Goal: Transaction & Acquisition: Download file/media

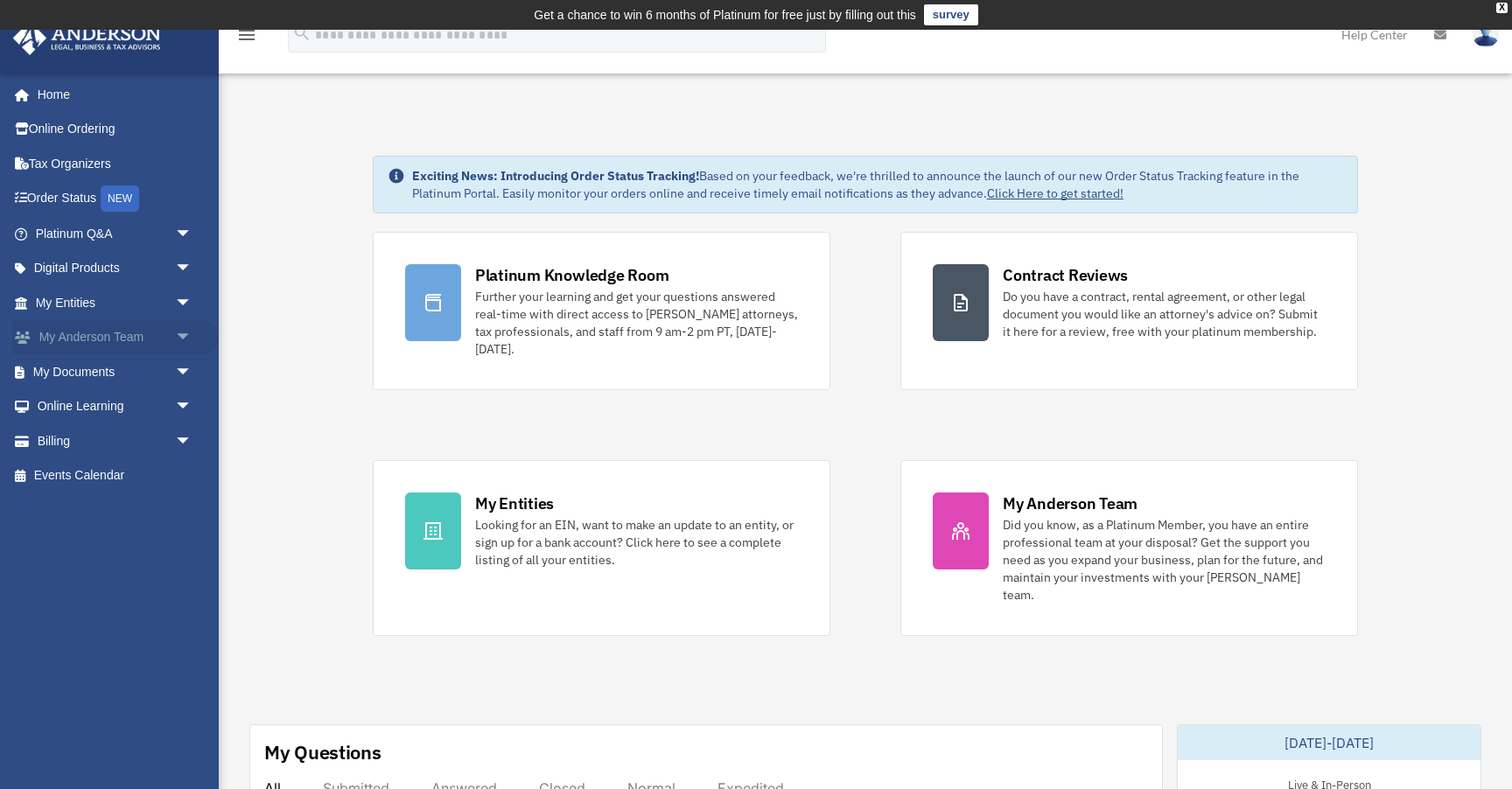
click at [182, 339] on span "arrow_drop_down" at bounding box center [192, 338] width 35 height 36
click at [182, 339] on span "arrow_drop_up" at bounding box center [192, 338] width 35 height 36
click at [184, 370] on span "arrow_drop_down" at bounding box center [192, 372] width 35 height 36
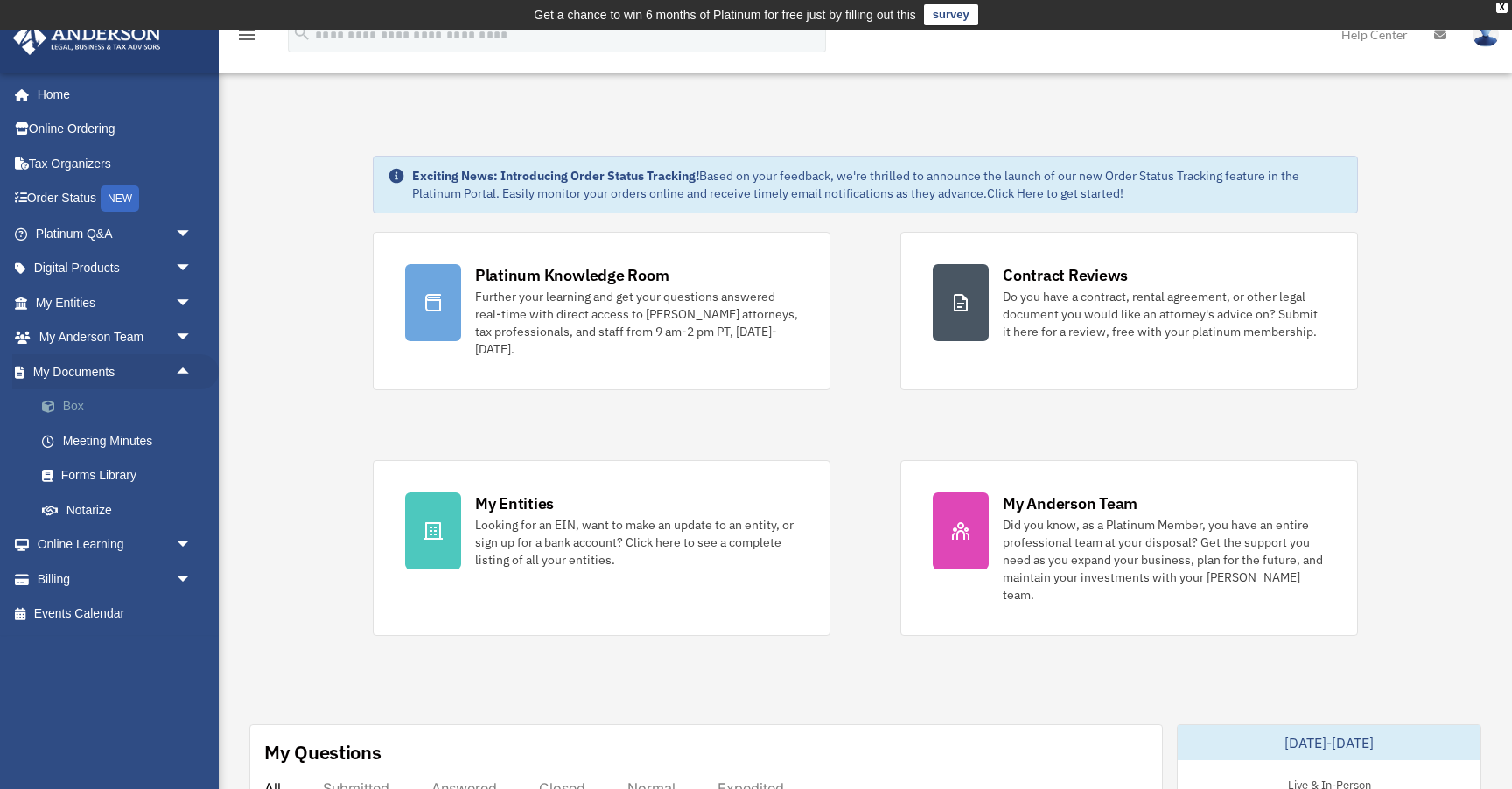
click at [68, 412] on link "Box" at bounding box center [121, 407] width 194 height 35
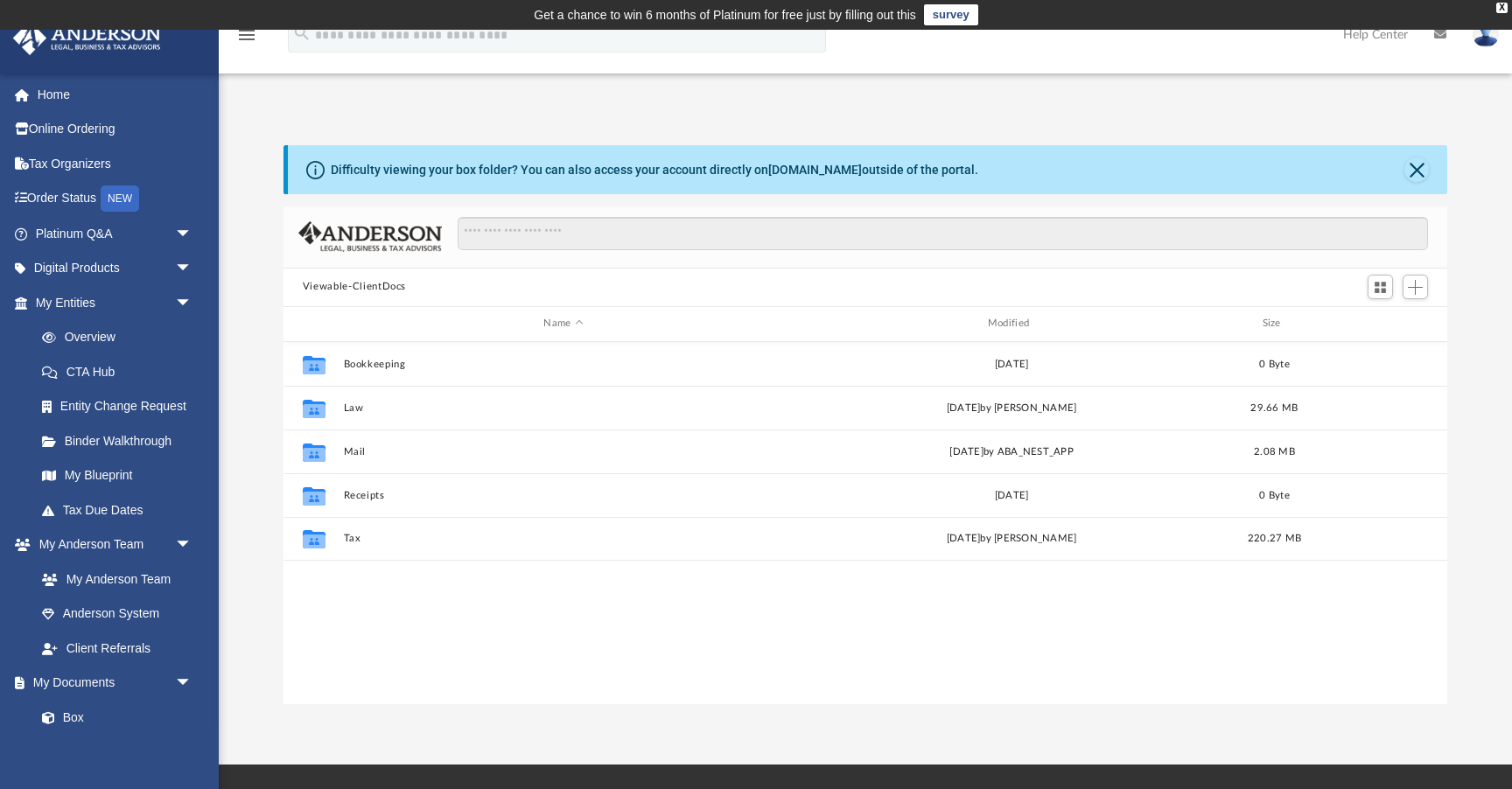
scroll to position [398, 1164]
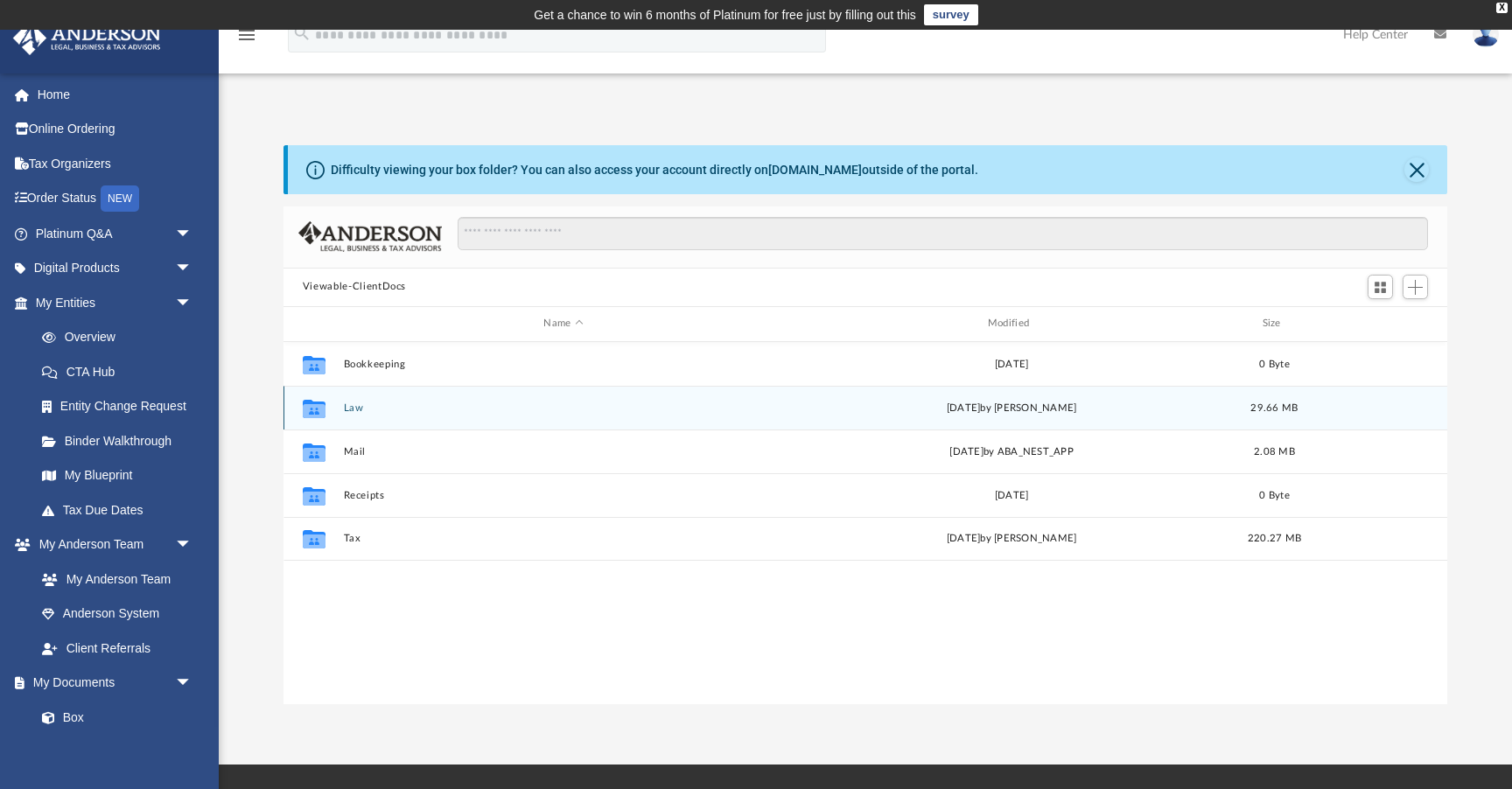
click at [348, 409] on button "Law" at bounding box center [563, 408] width 440 height 11
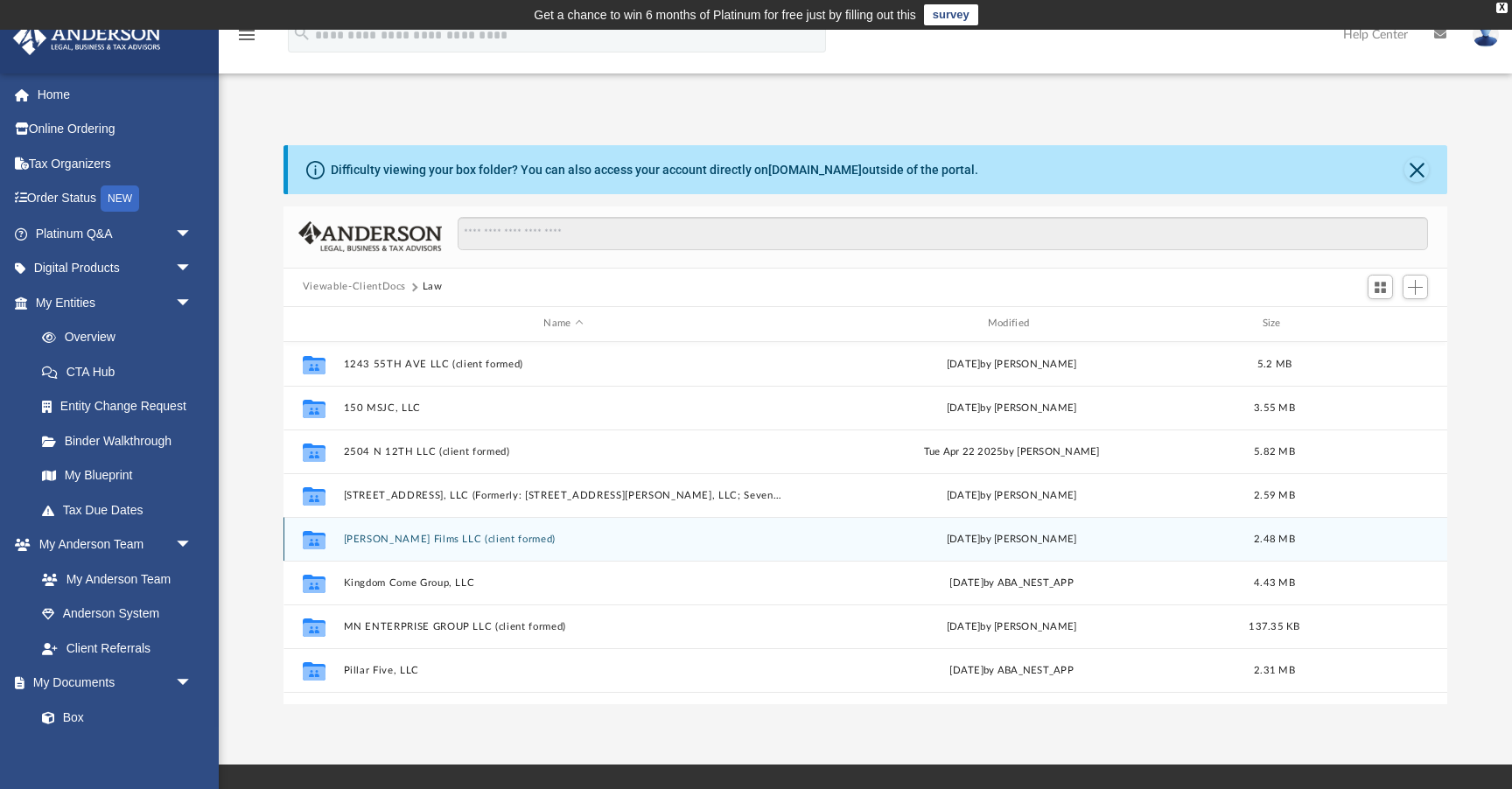
click at [408, 534] on button "[PERSON_NAME] Films LLC (client formed)" at bounding box center [563, 539] width 440 height 11
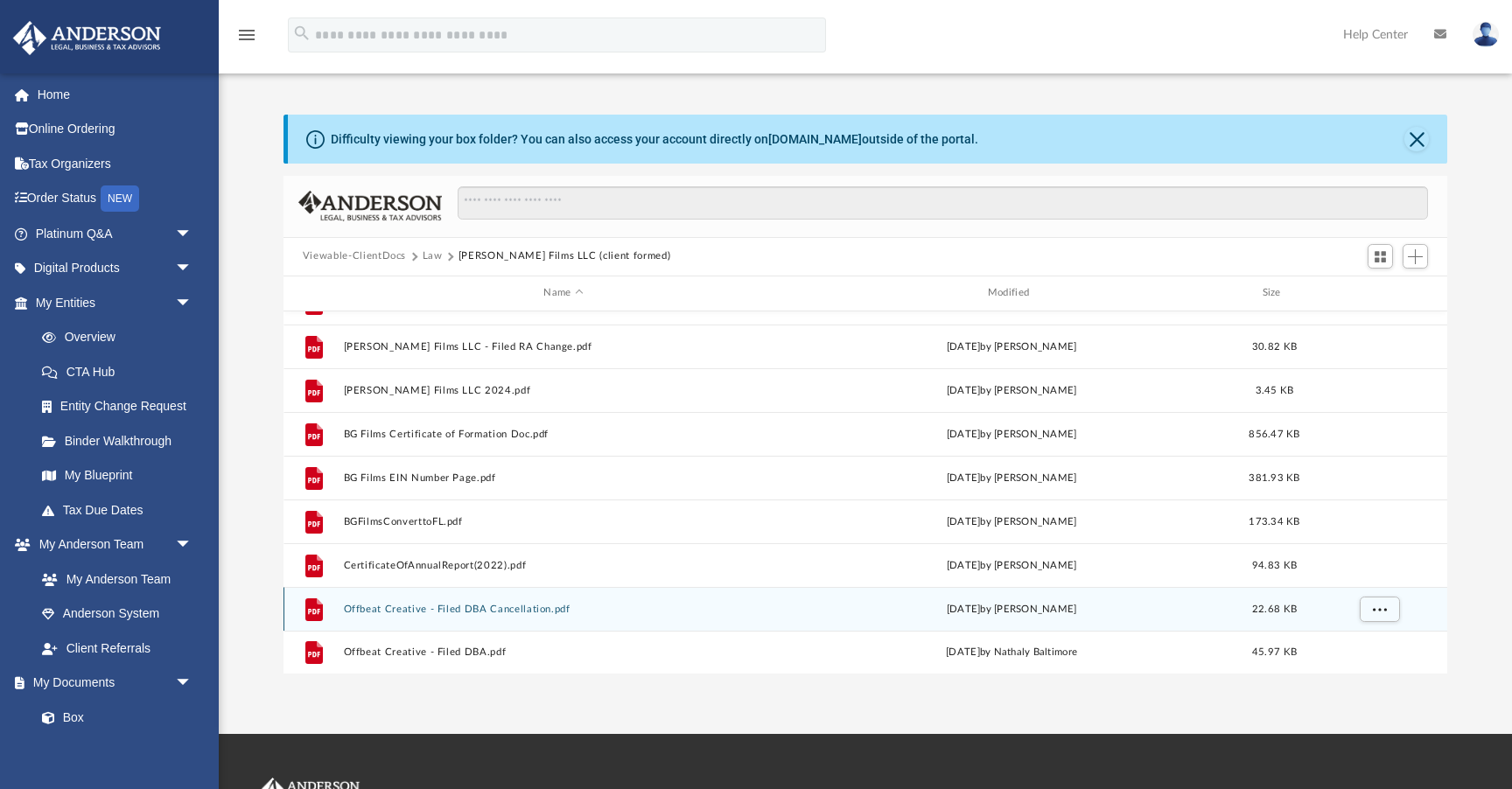
scroll to position [32, 0]
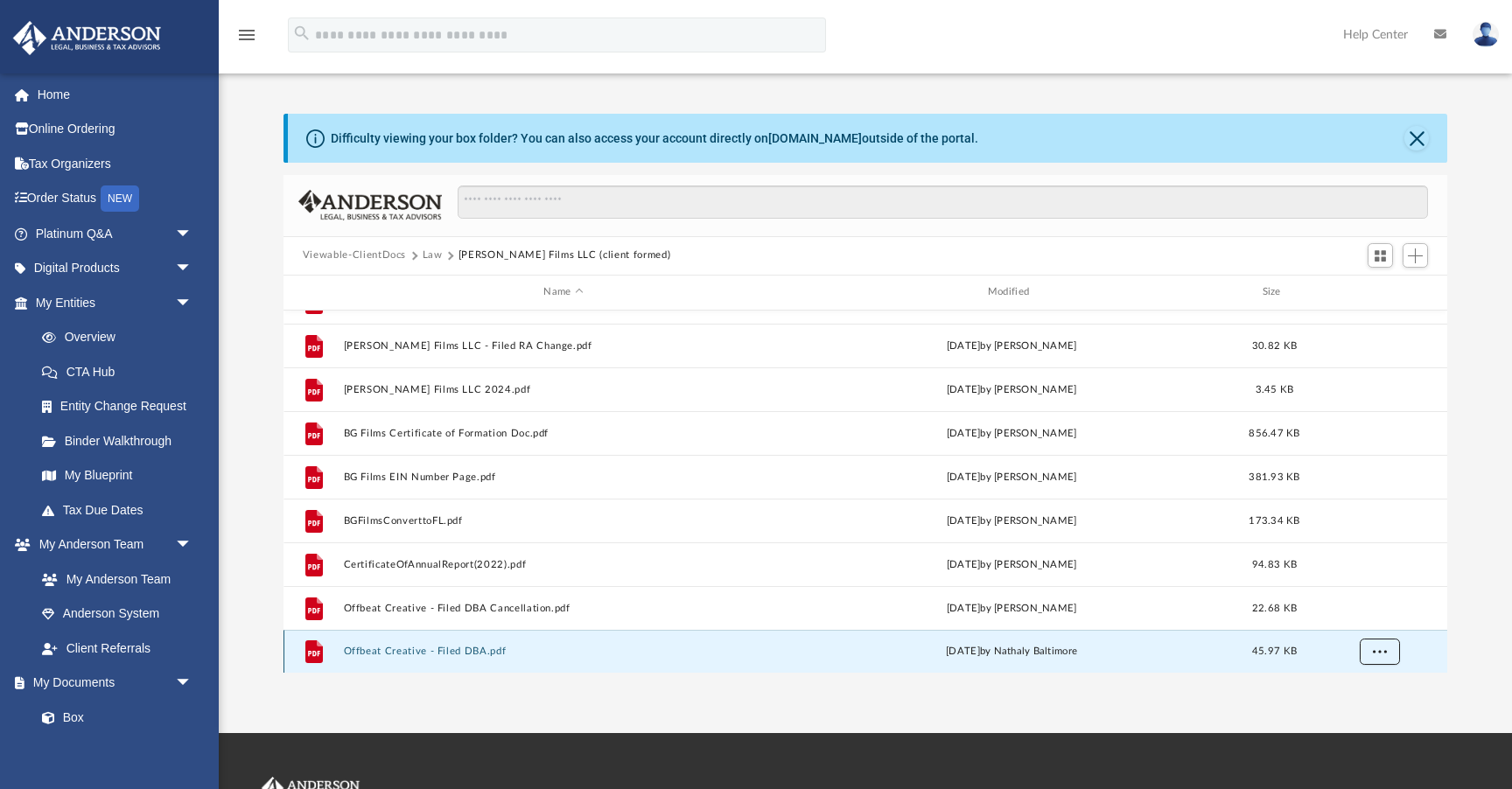
click at [1379, 649] on span "More options" at bounding box center [1379, 651] width 14 height 10
click at [1368, 613] on li "Download" at bounding box center [1363, 614] width 51 height 18
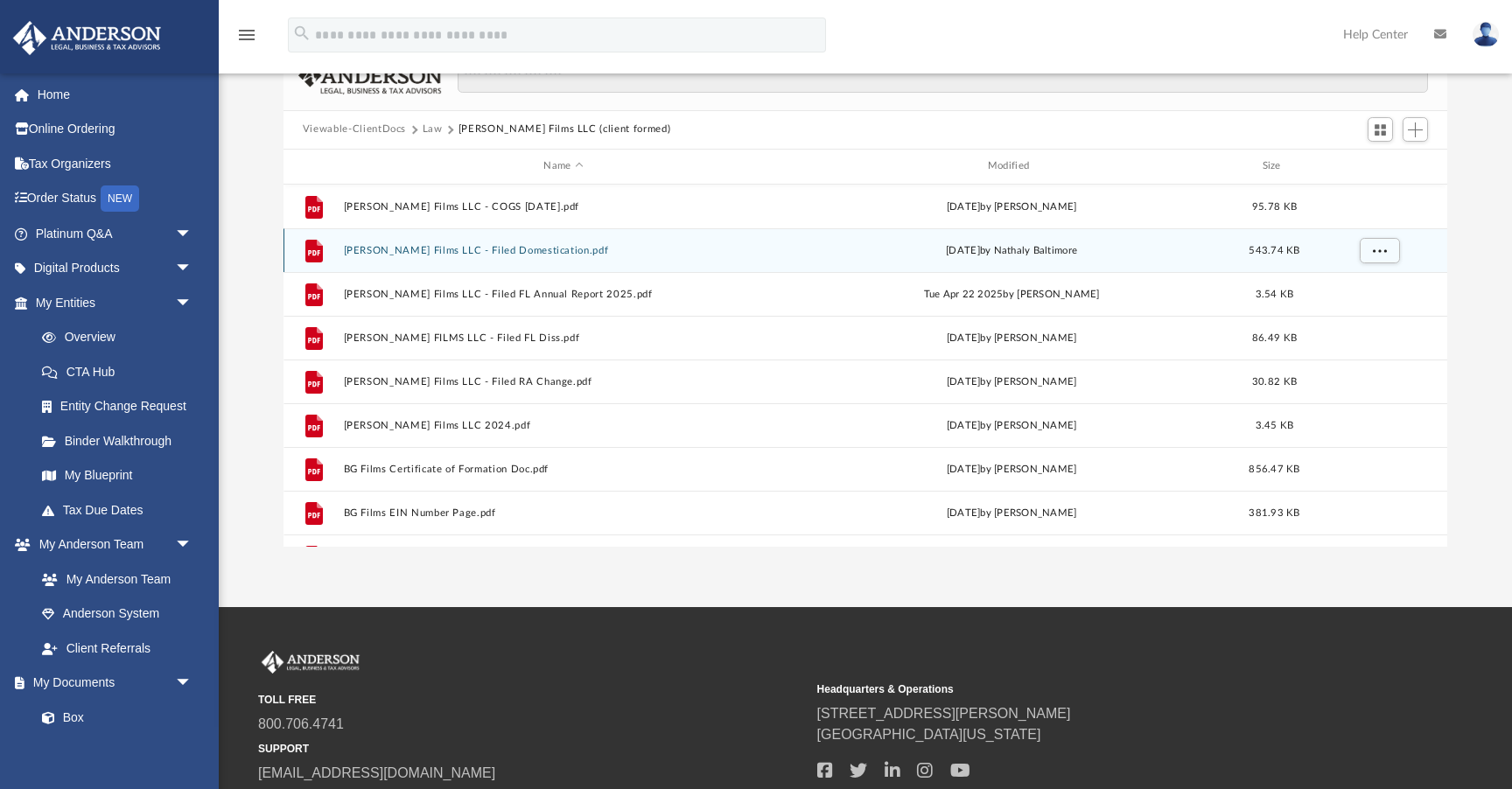
scroll to position [100, 0]
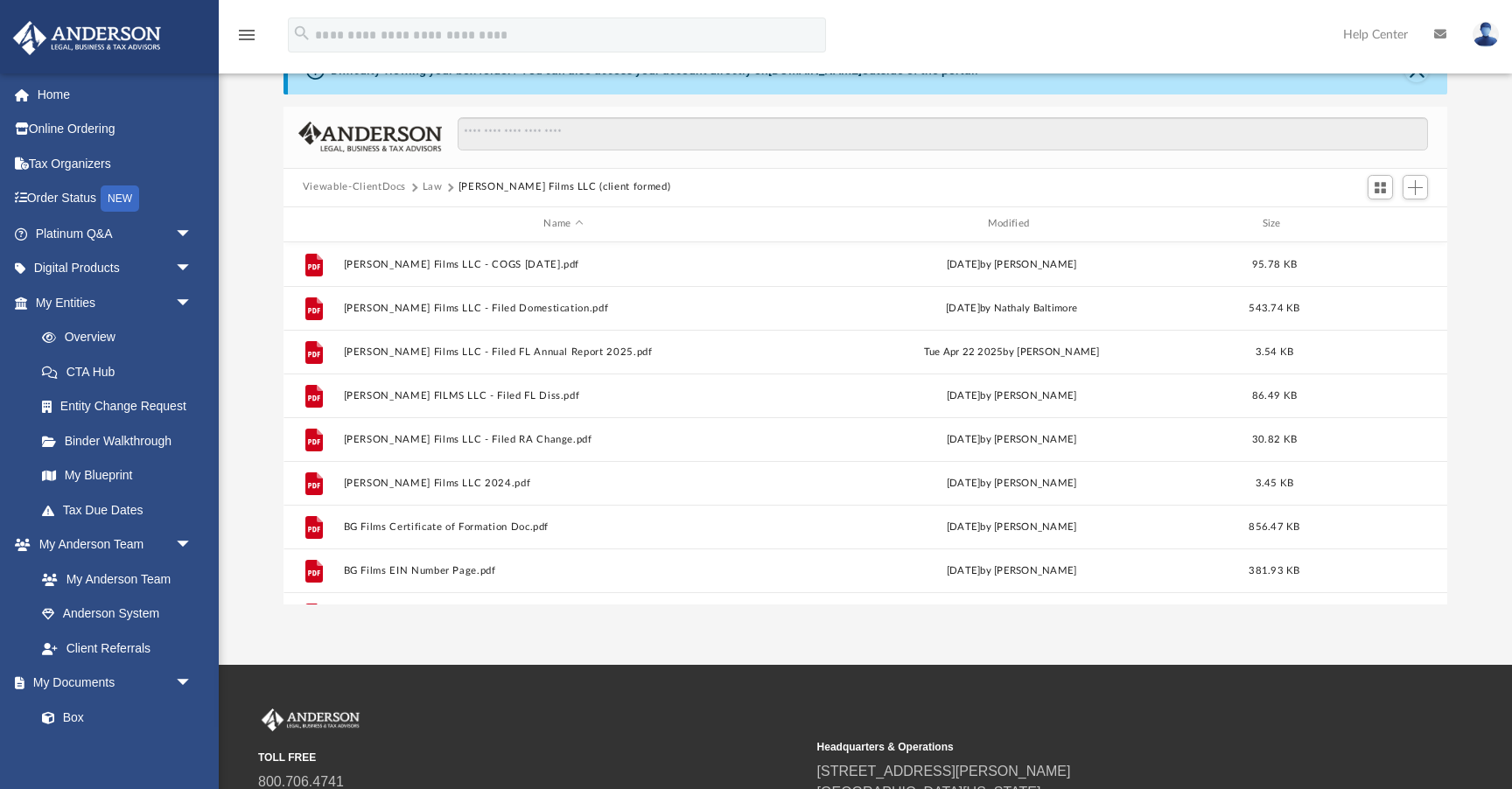
click at [430, 190] on button "Law" at bounding box center [432, 187] width 20 height 16
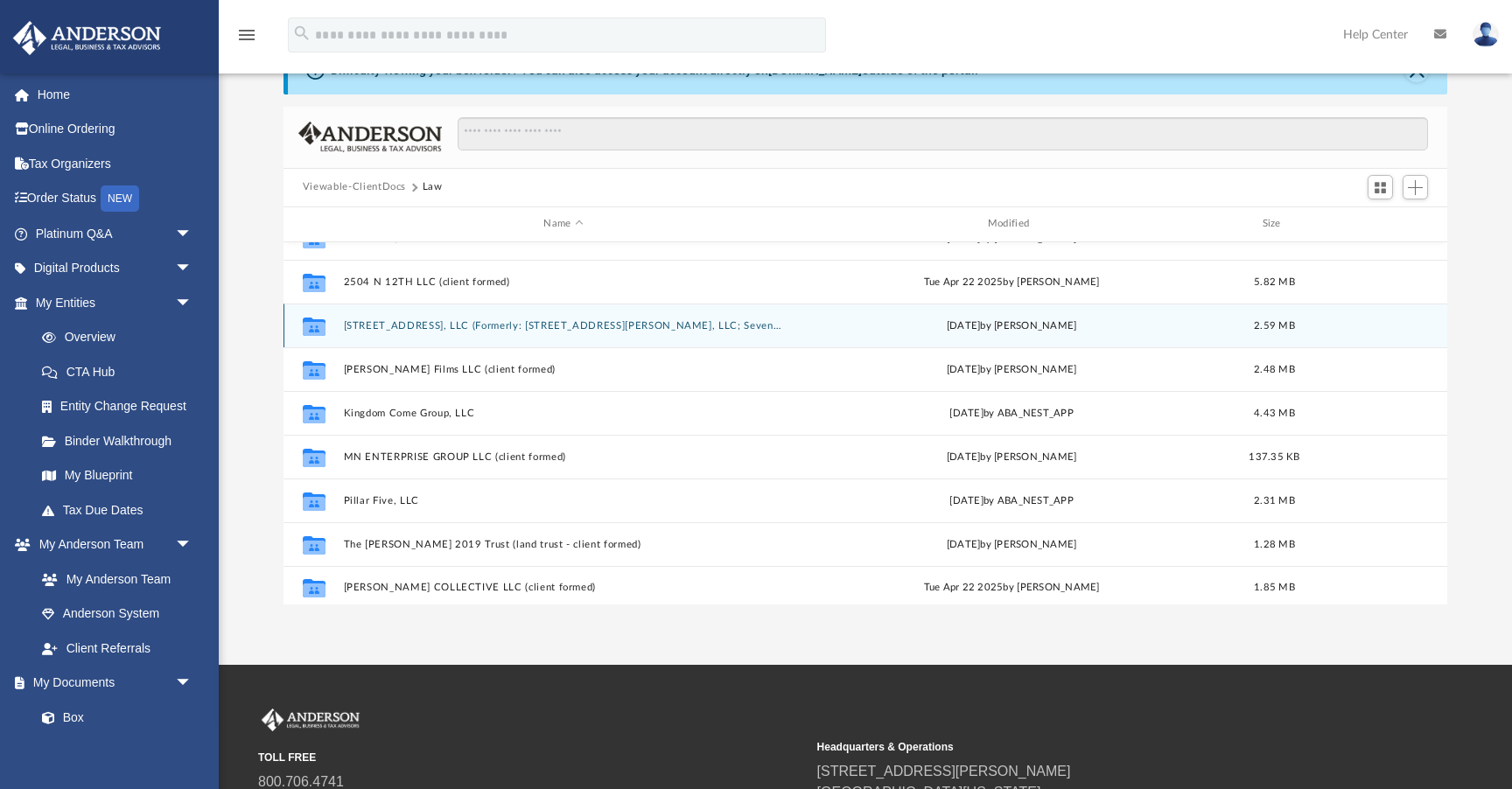
scroll to position [75, 0]
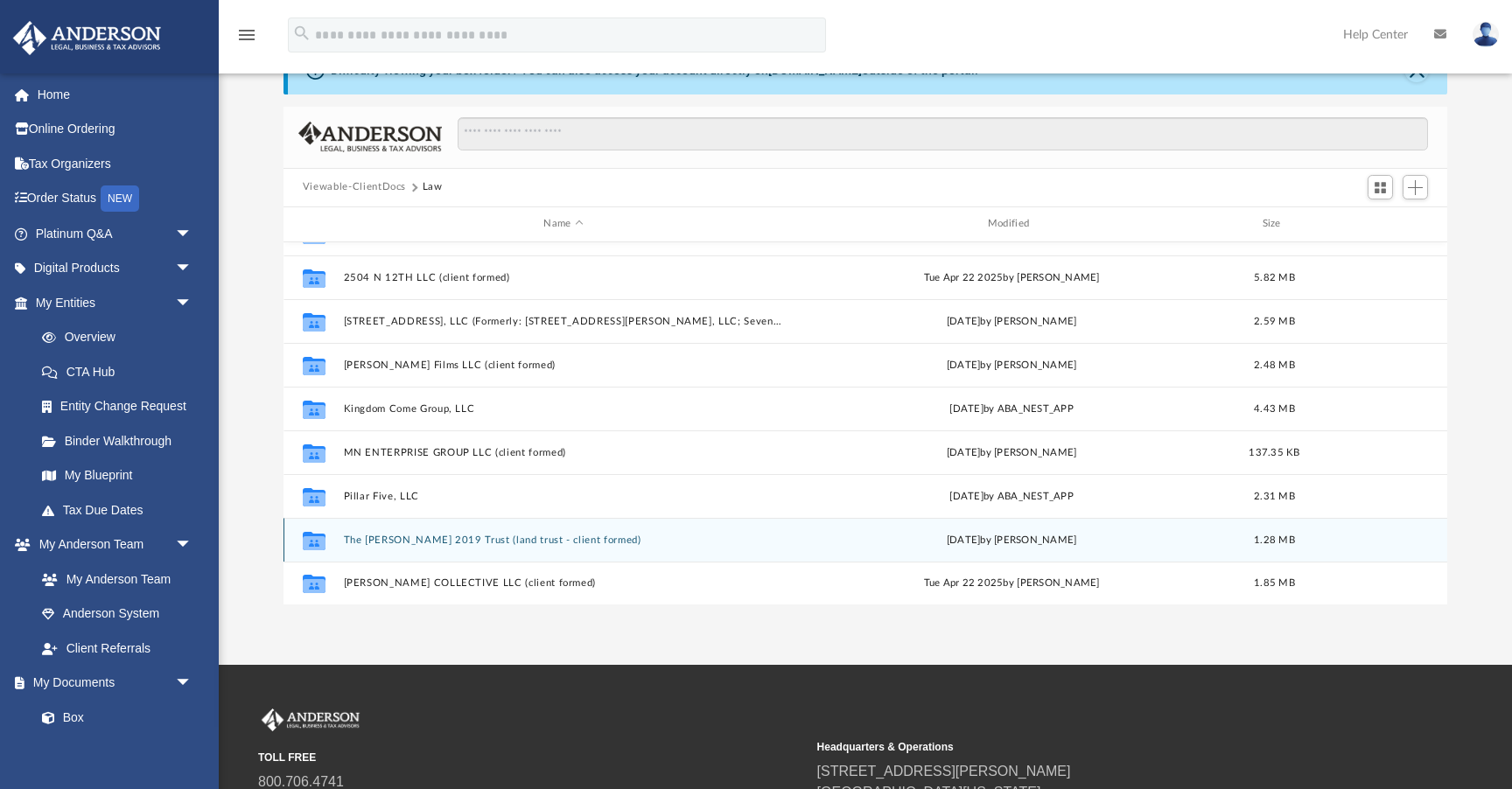
click at [392, 538] on button "The [PERSON_NAME] 2019 Trust (land trust - client formed)" at bounding box center [563, 540] width 440 height 11
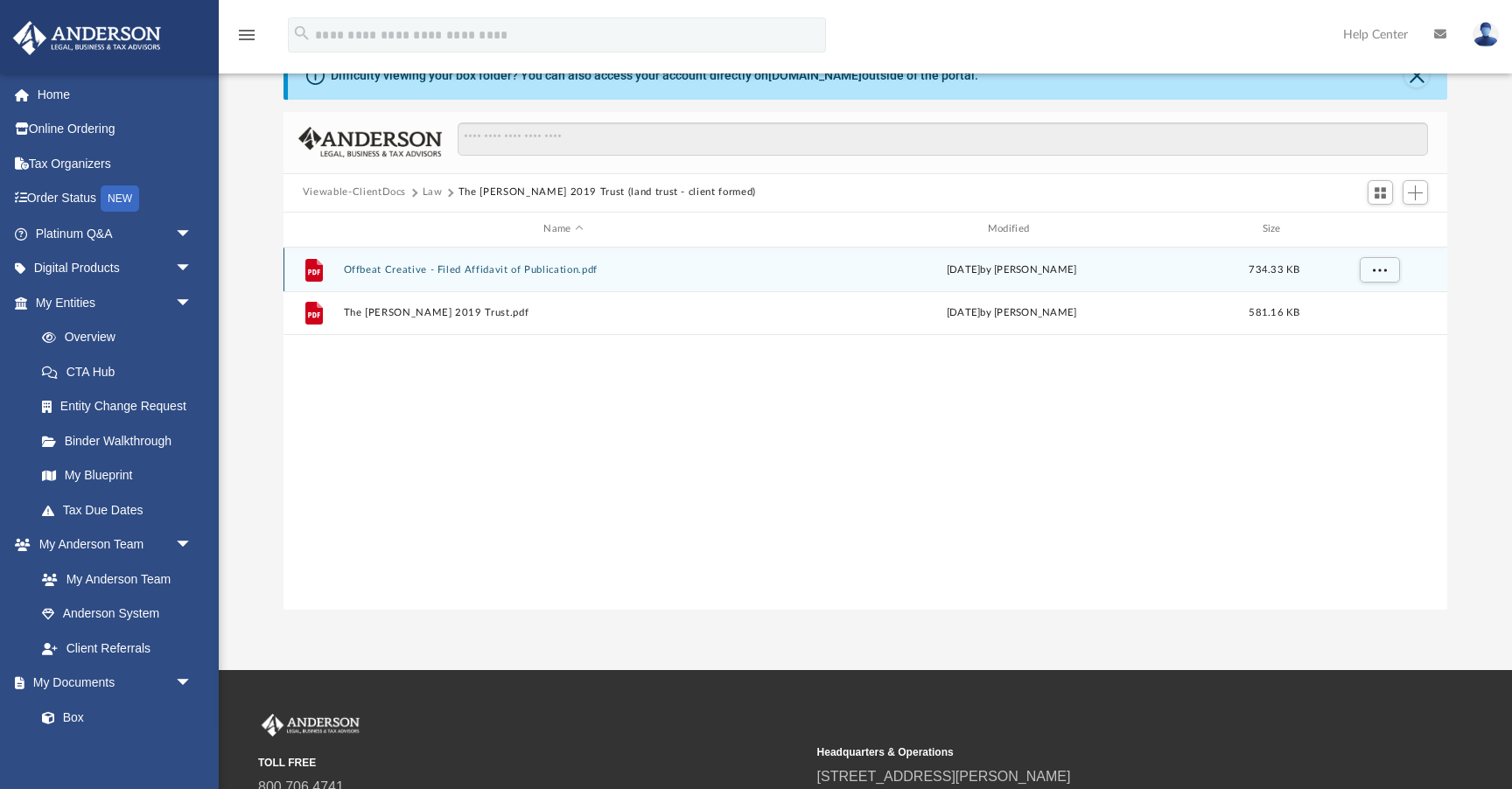
scroll to position [94, 0]
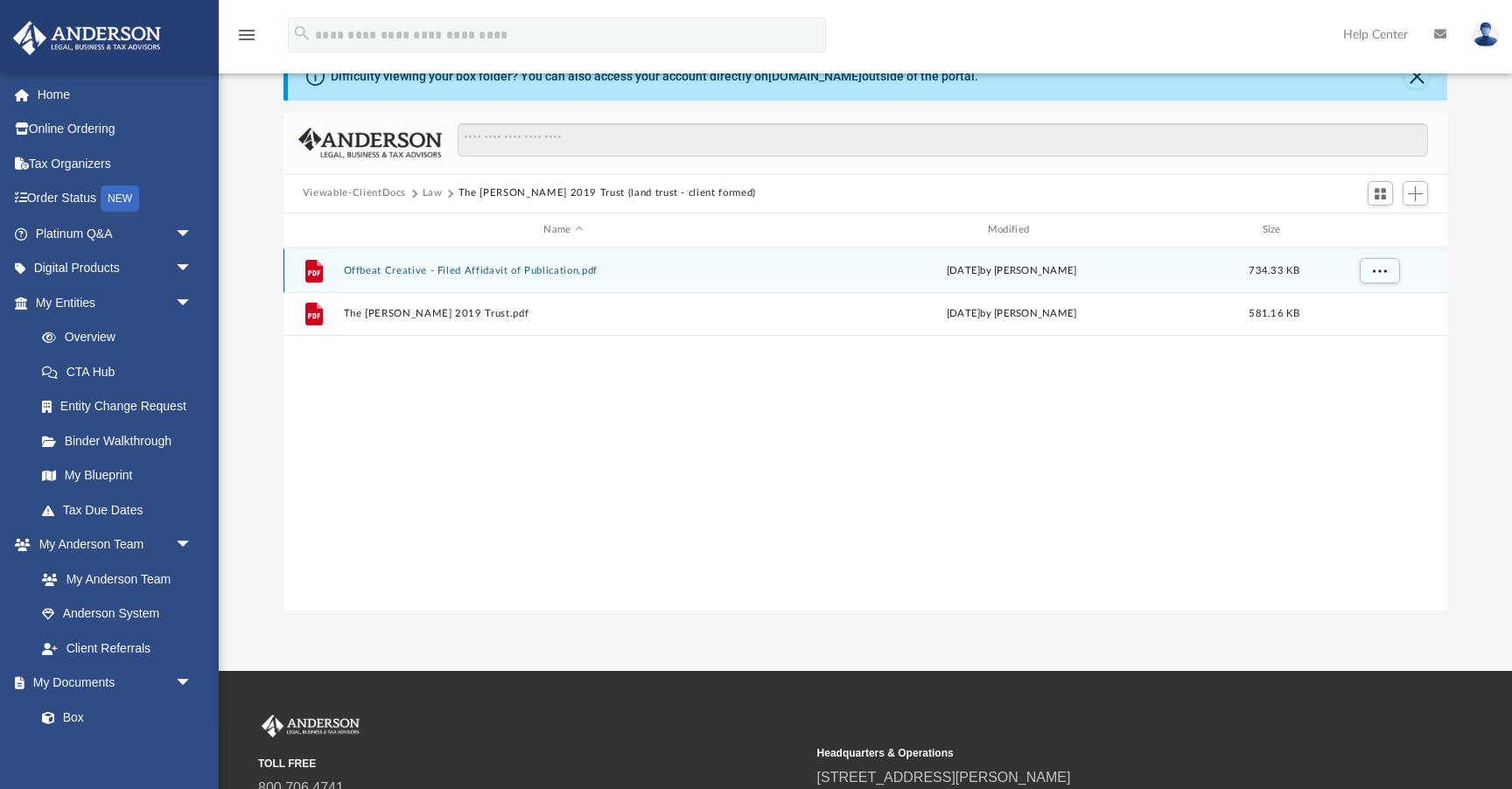
click at [528, 269] on button "Offbeat Creative - Filed Affidavit of Publication.pdf" at bounding box center [563, 270] width 440 height 11
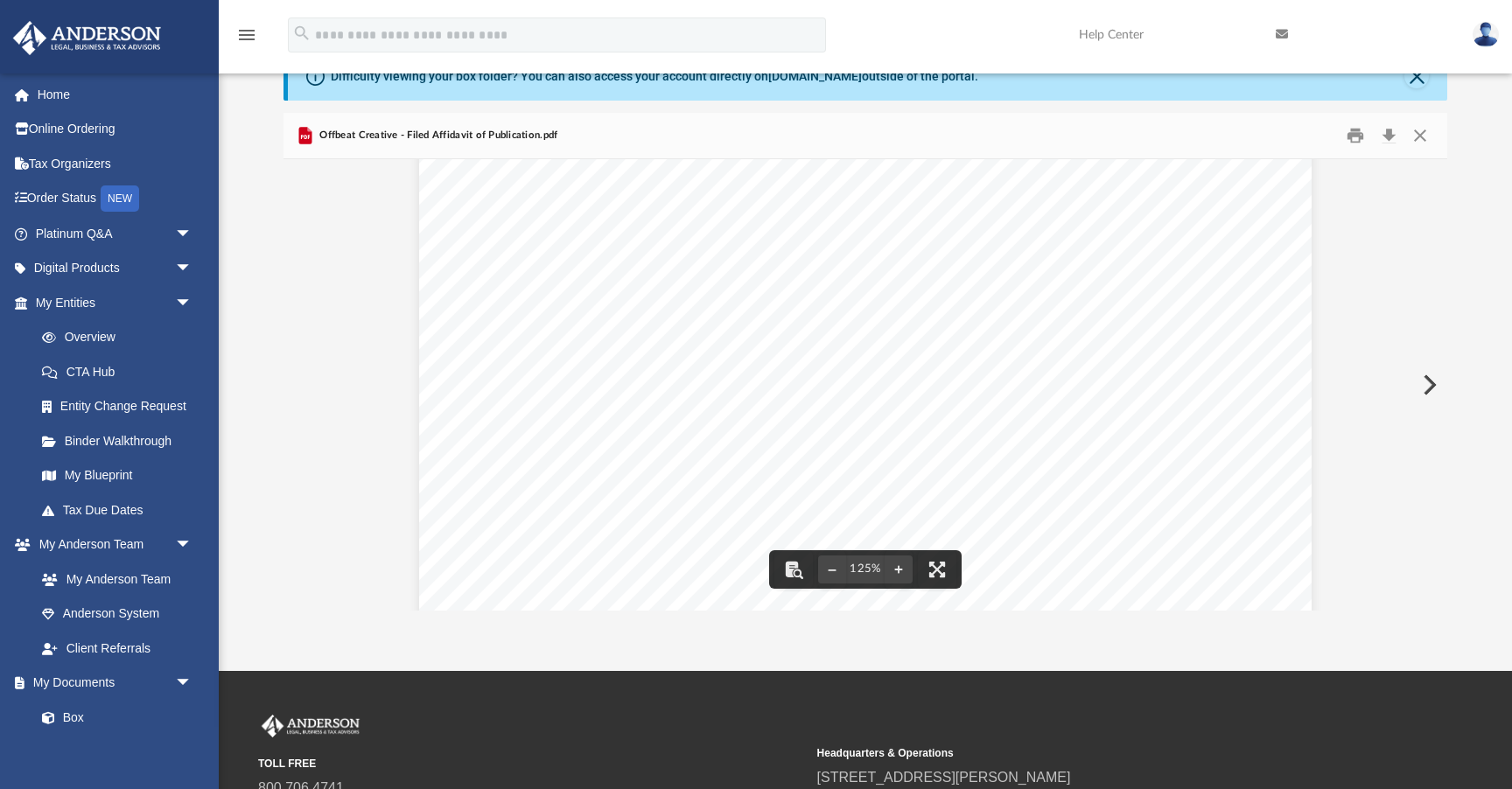
scroll to position [30, 0]
click at [1430, 377] on button "Preview" at bounding box center [1428, 385] width 39 height 49
click at [1423, 133] on button "Close" at bounding box center [1420, 135] width 32 height 27
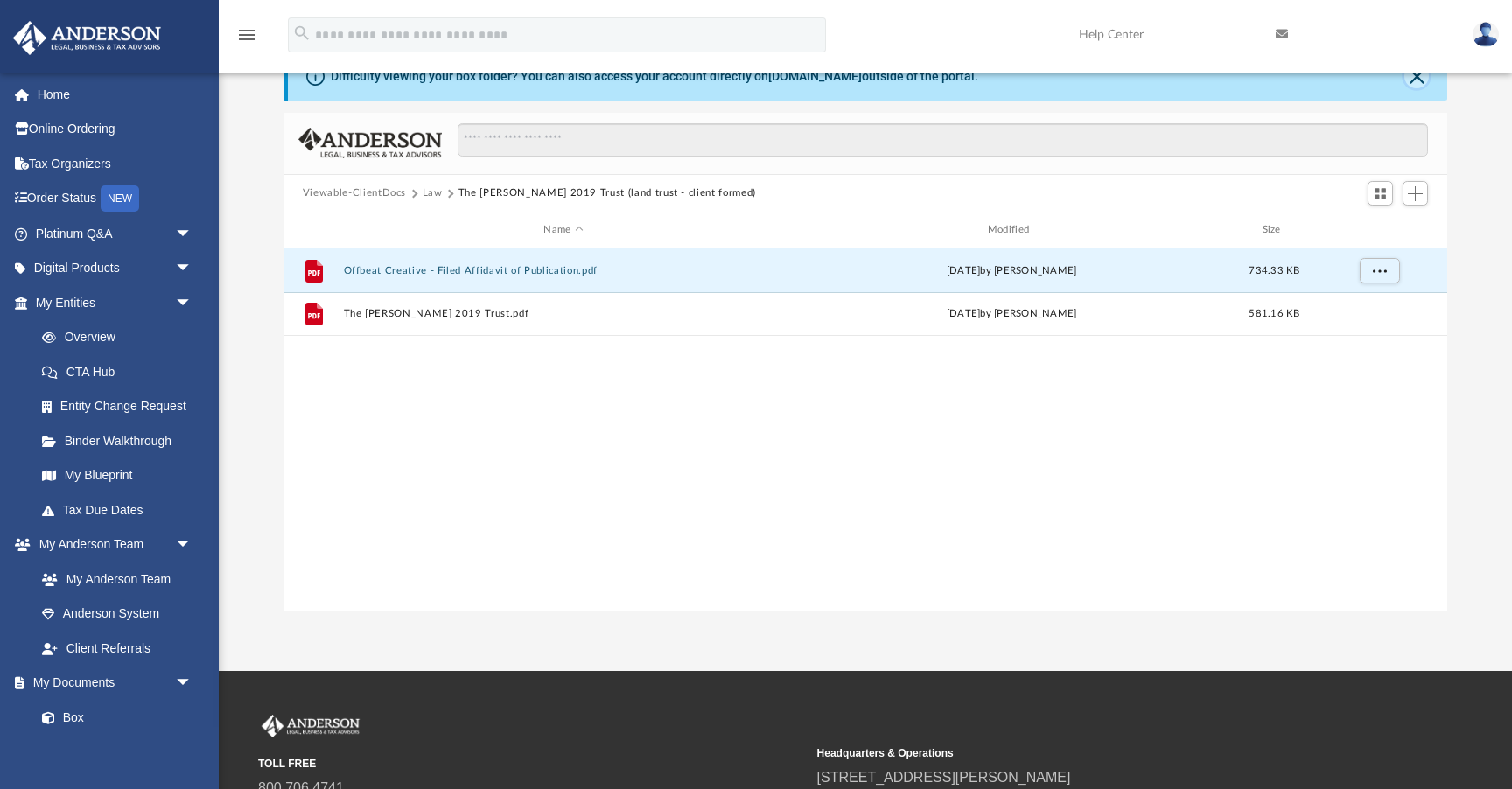
click at [1419, 77] on button "Close" at bounding box center [1416, 76] width 25 height 25
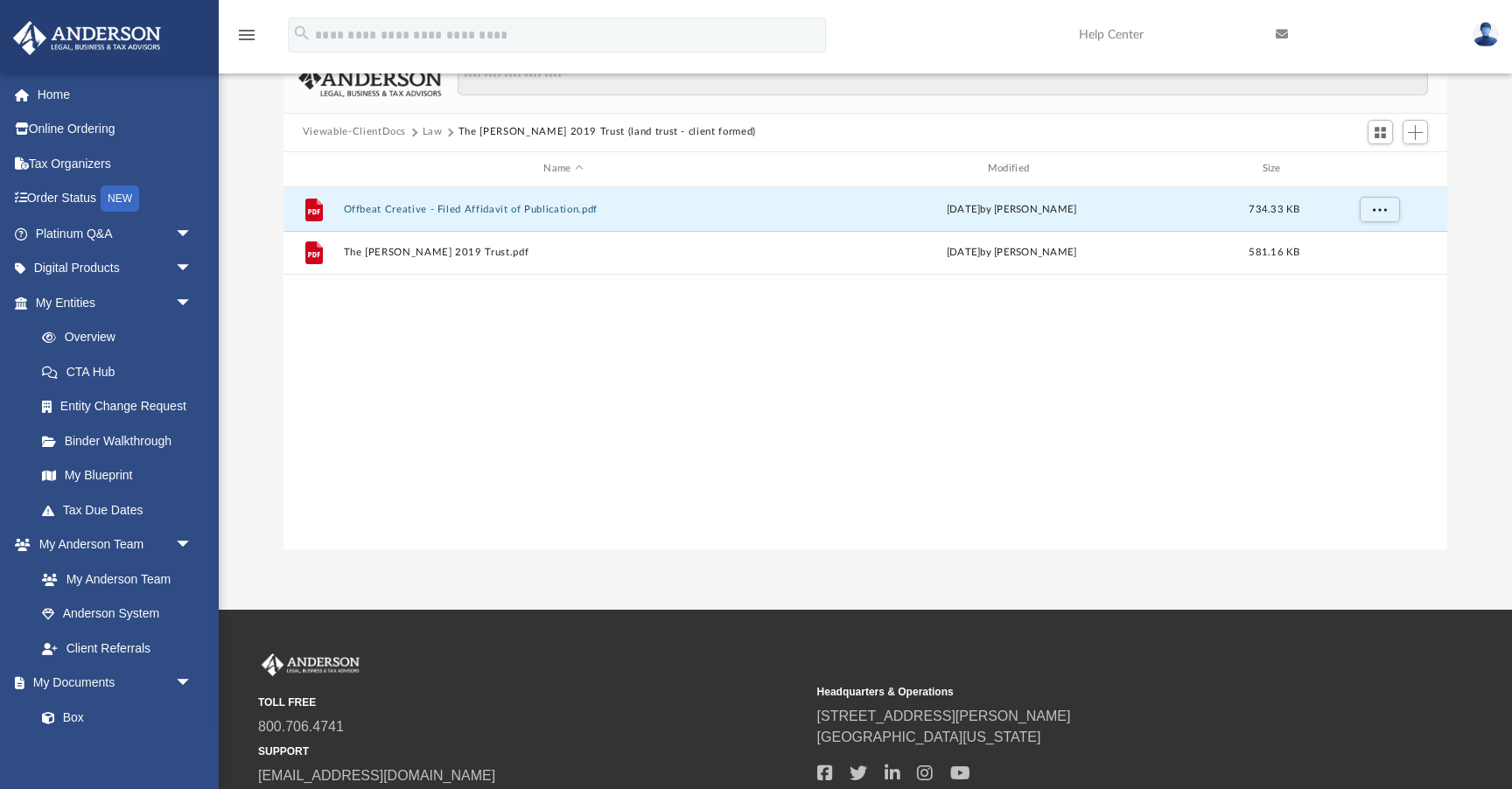
click at [422, 133] on button "Law" at bounding box center [432, 133] width 20 height 16
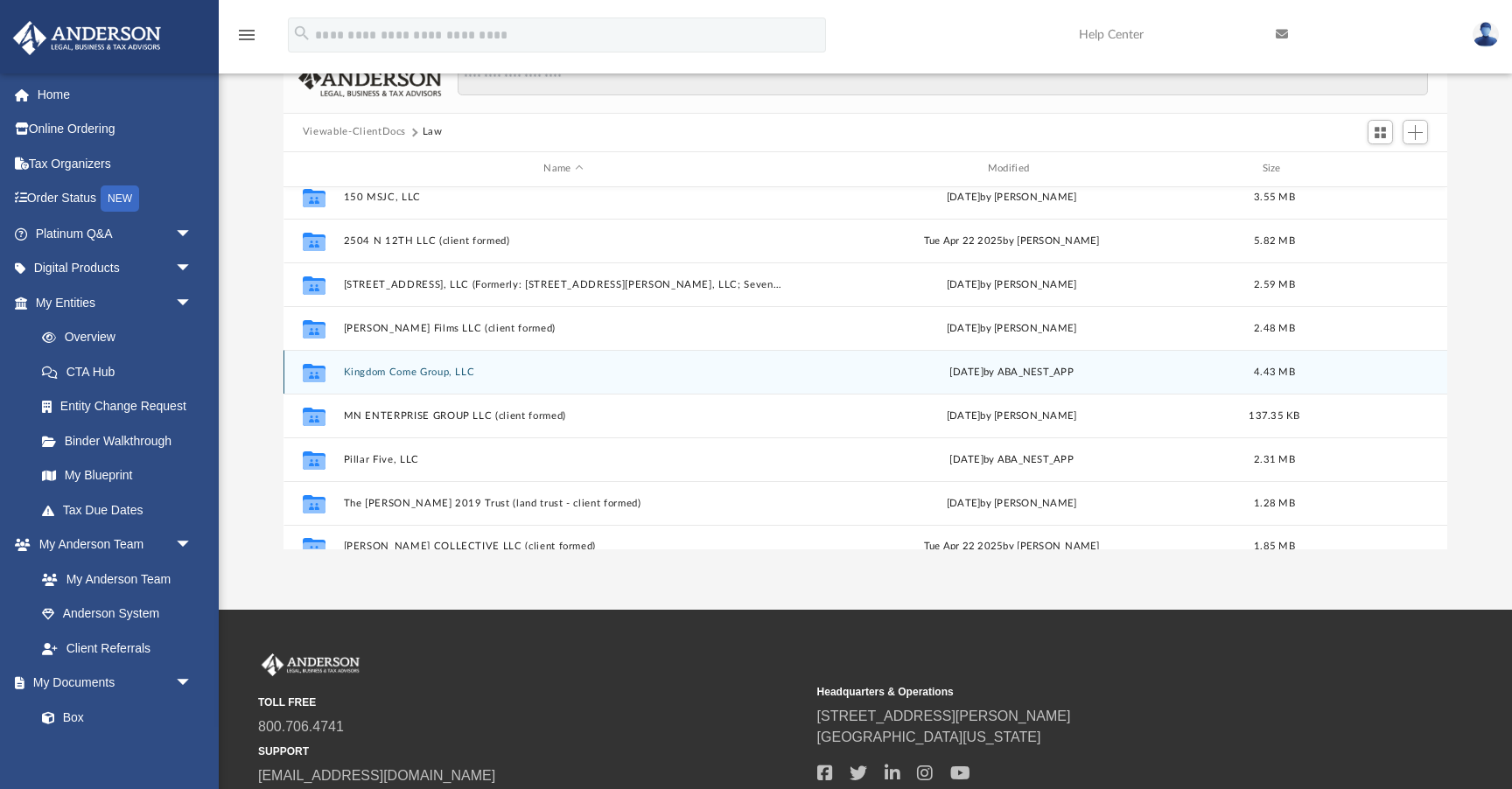
scroll to position [75, 0]
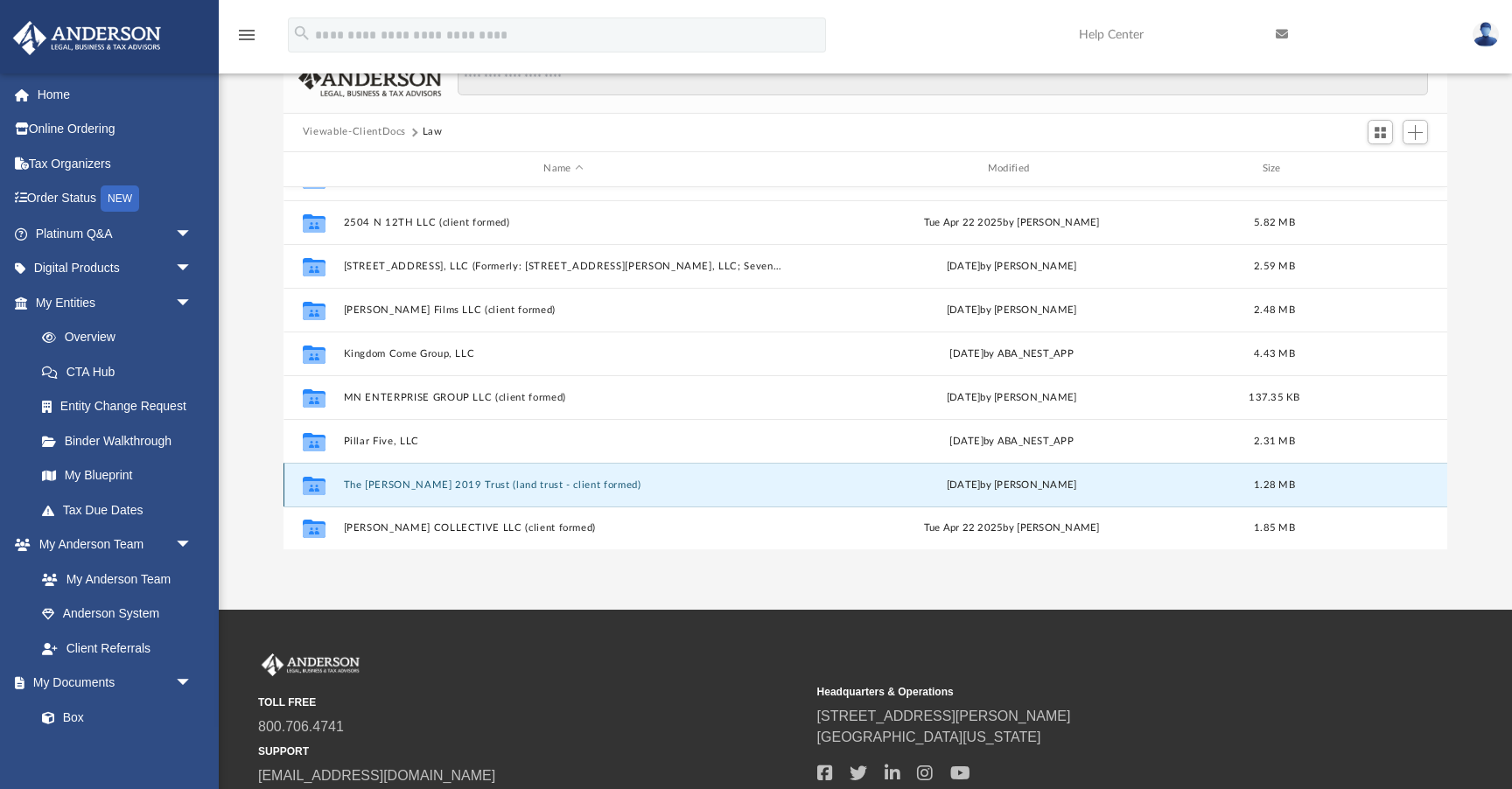
click at [472, 480] on button "The [PERSON_NAME] 2019 Trust (land trust - client formed)" at bounding box center [563, 484] width 440 height 11
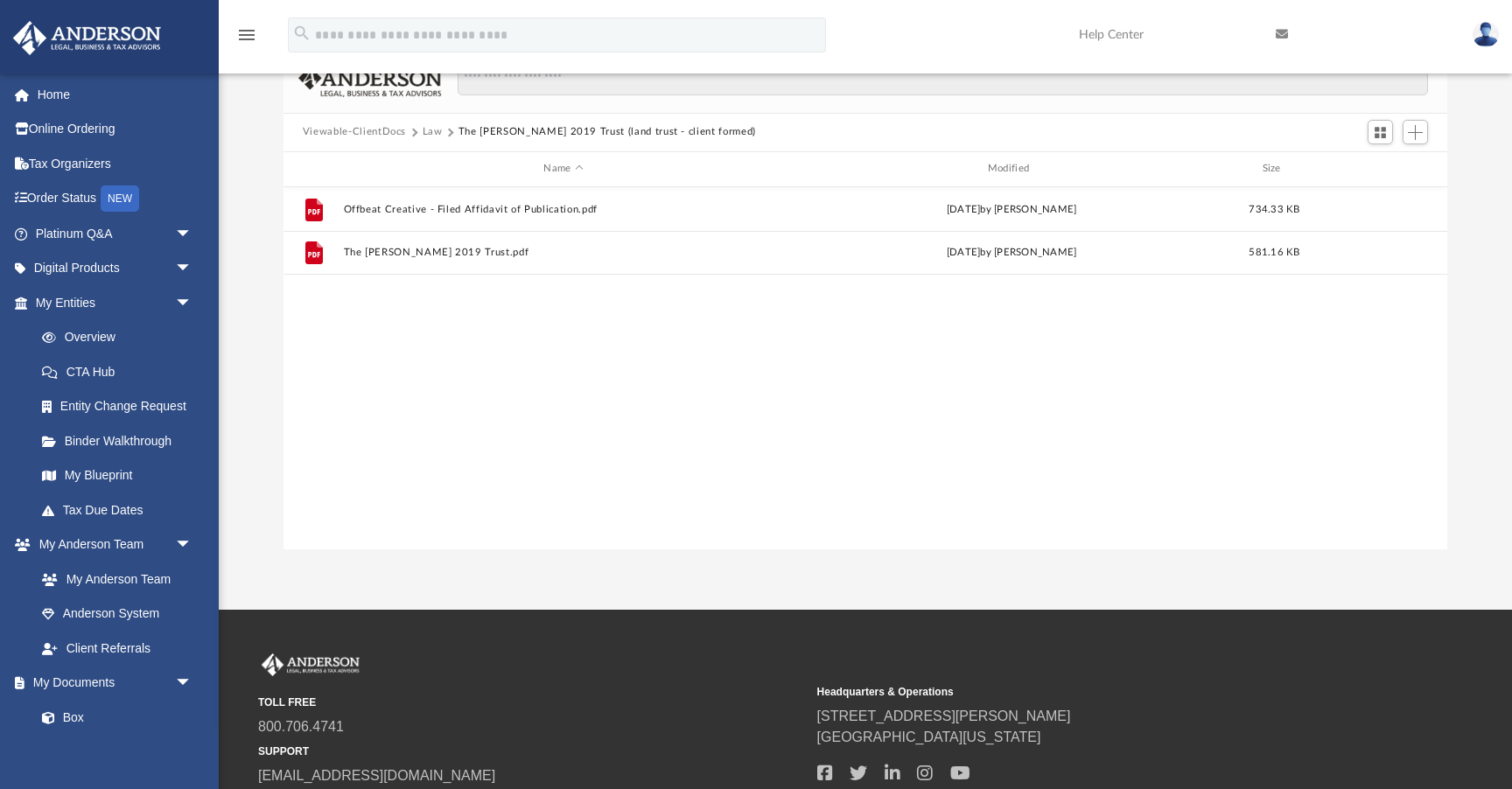
click at [434, 134] on button "Law" at bounding box center [432, 133] width 20 height 16
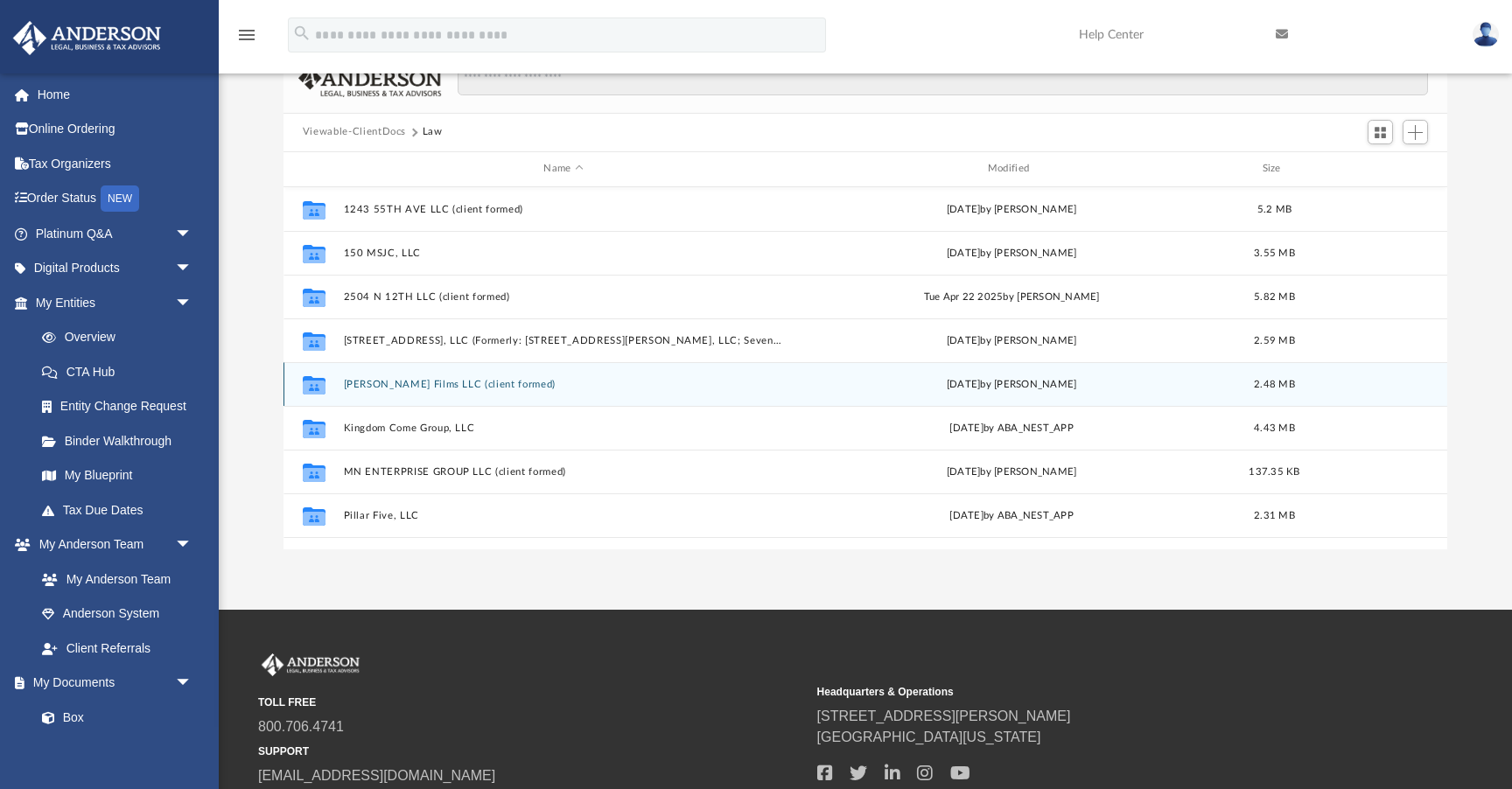
click at [444, 383] on button "[PERSON_NAME] Films LLC (client formed)" at bounding box center [563, 384] width 440 height 11
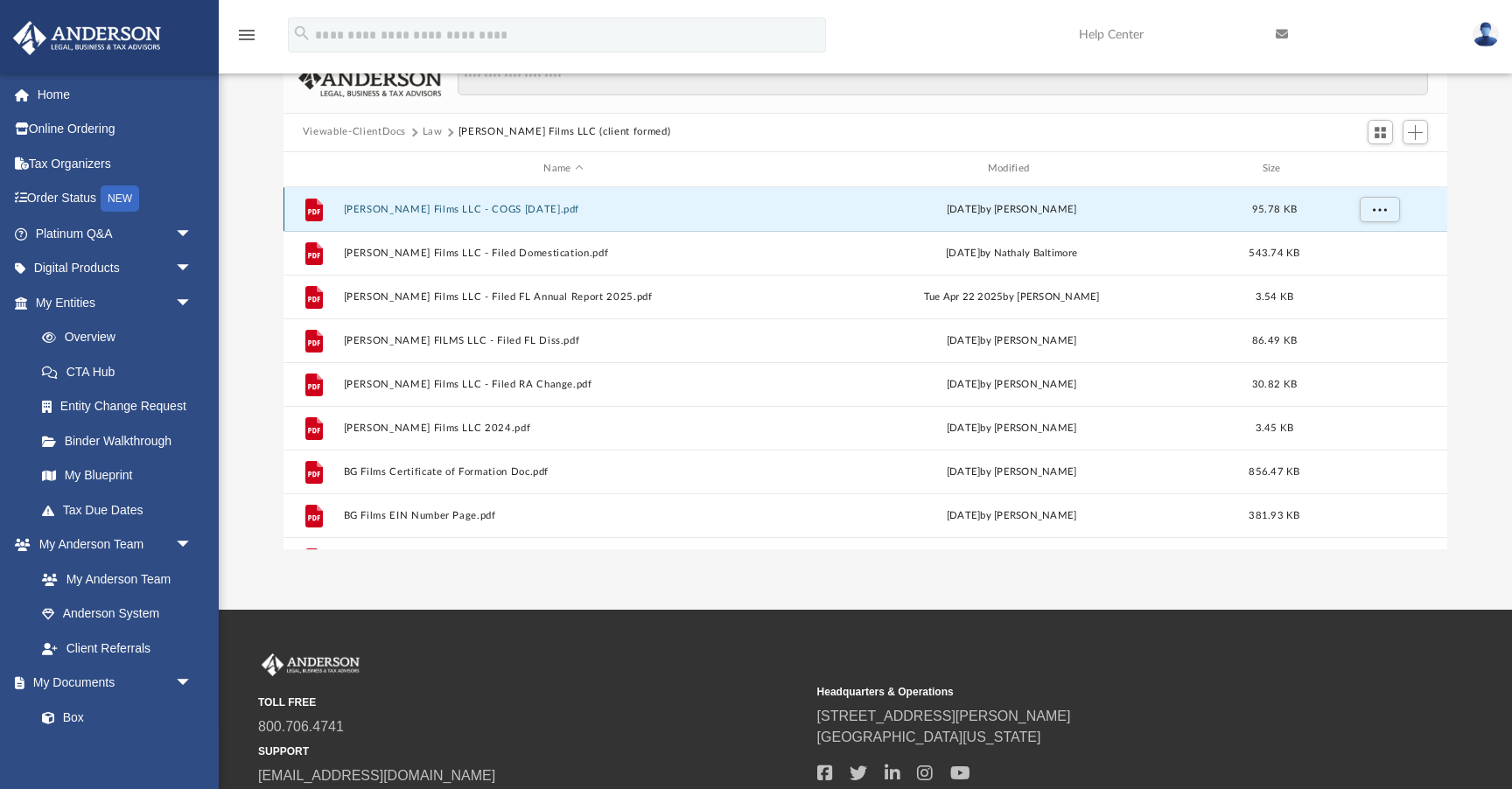
click at [511, 205] on button "[PERSON_NAME] Films LLC - COGS [DATE].pdf" at bounding box center [563, 209] width 440 height 11
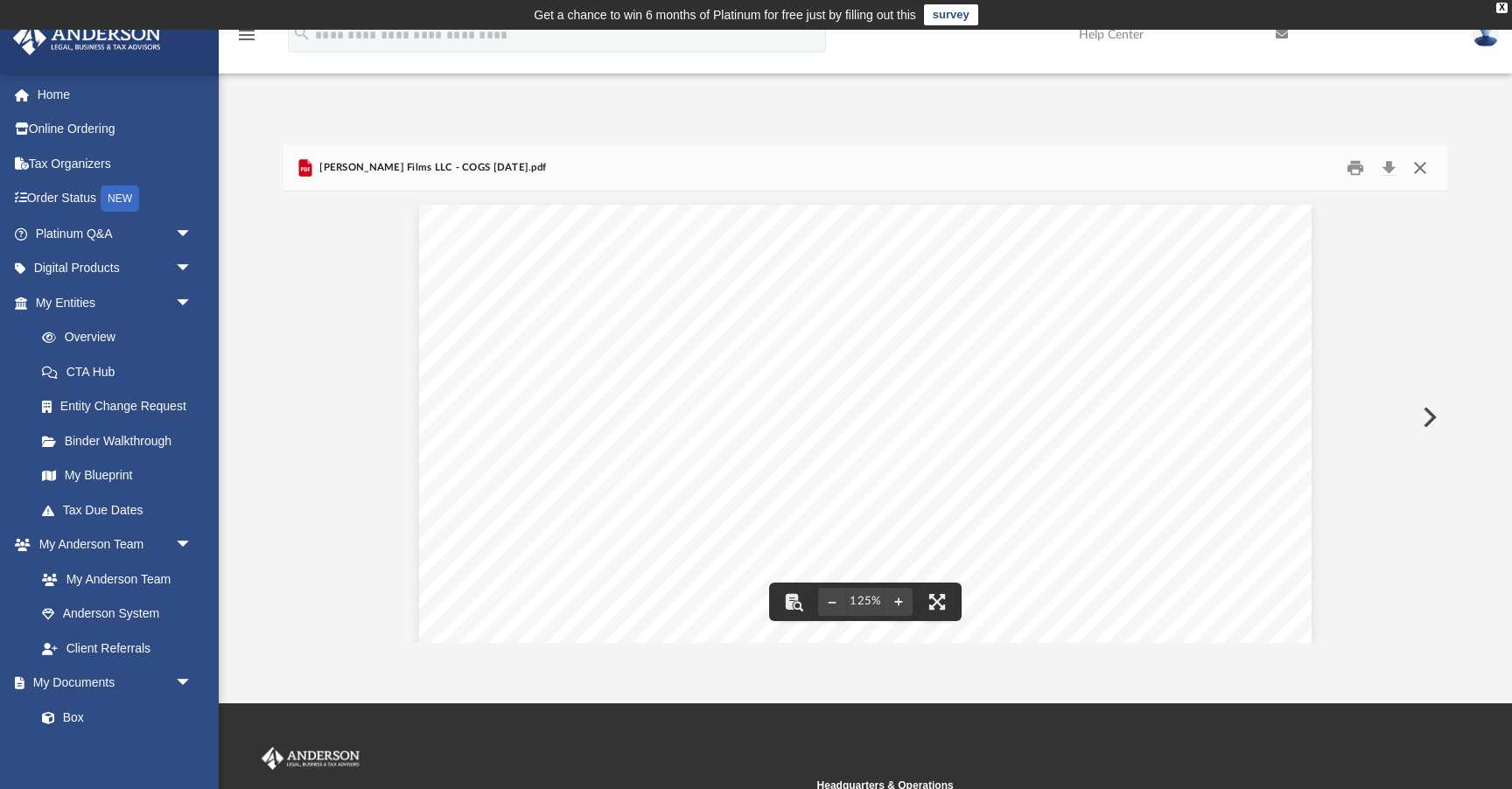
click at [1426, 162] on button "Close" at bounding box center [1420, 167] width 32 height 27
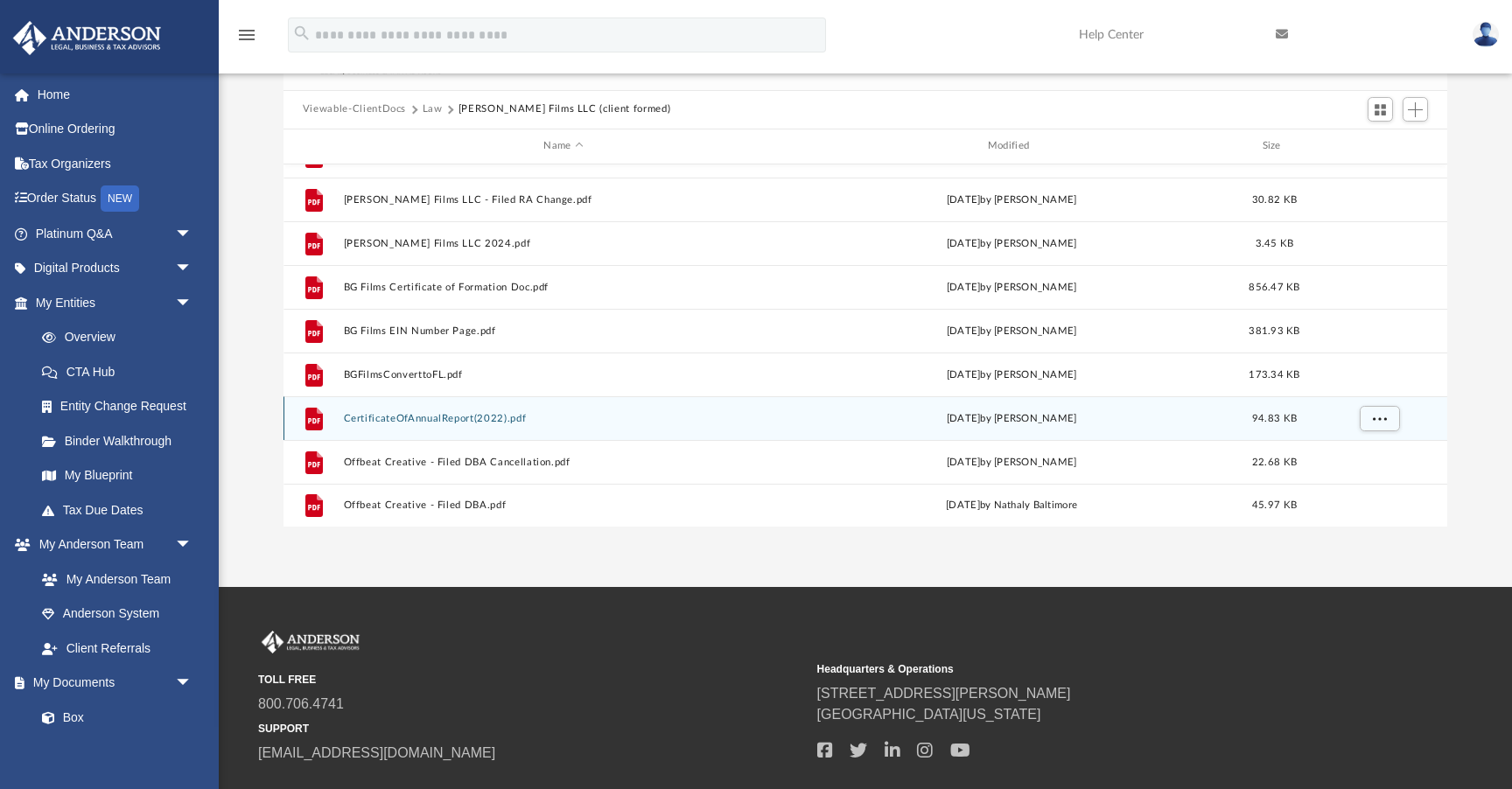
scroll to position [119, 0]
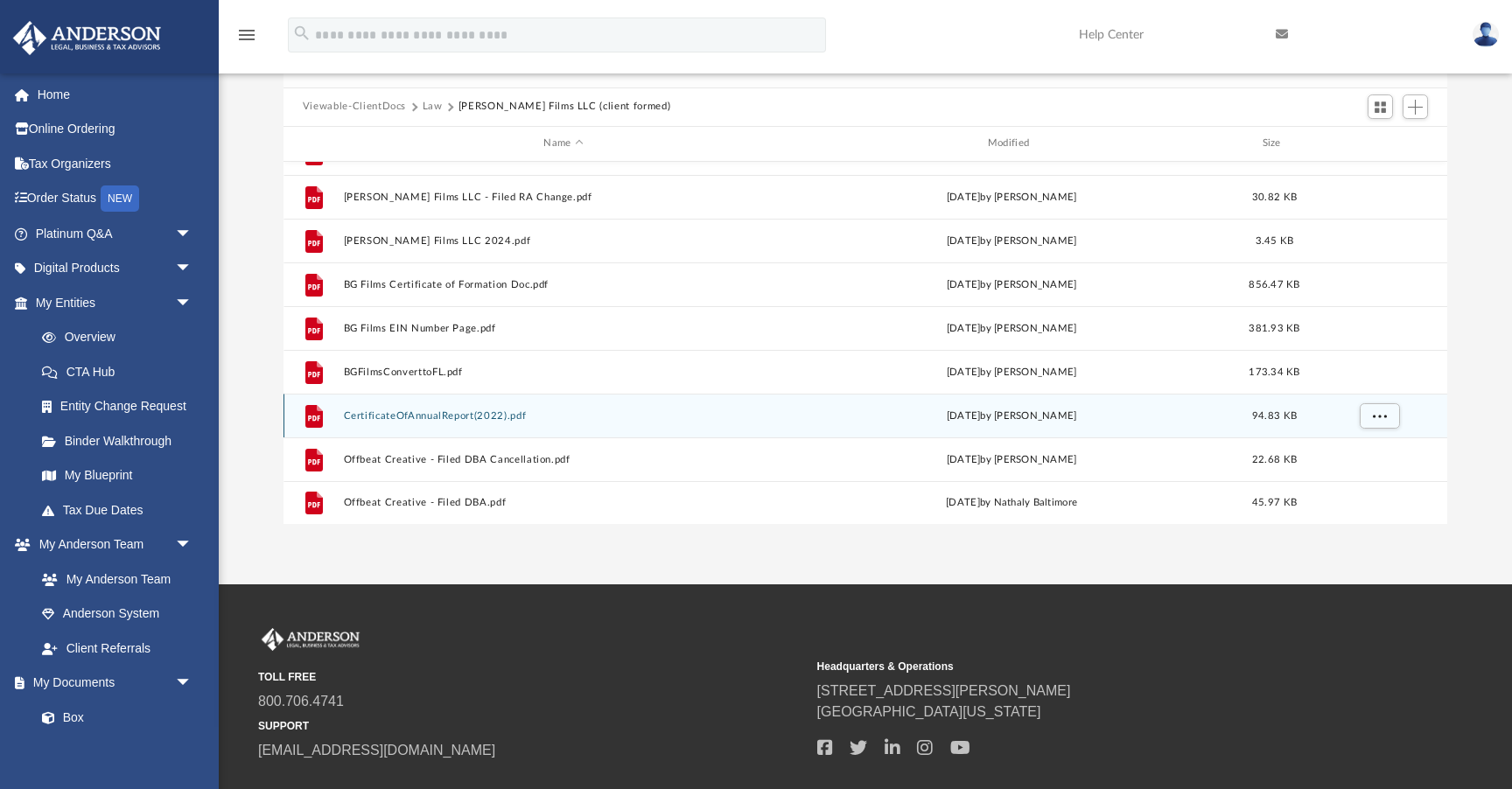
click at [464, 415] on button "CertificateOfAnnualReport(2022).pdf" at bounding box center [563, 416] width 440 height 11
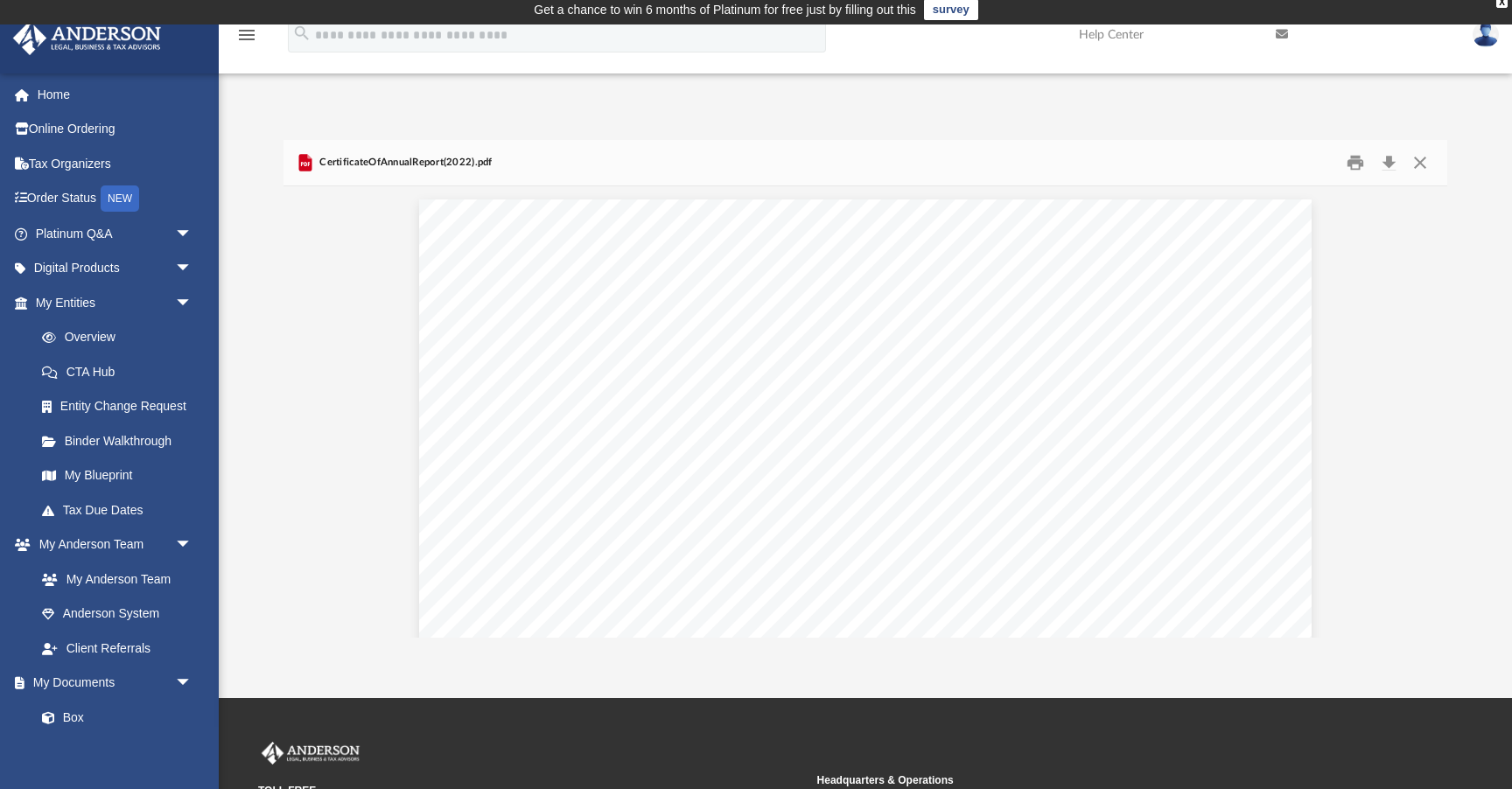
scroll to position [0, 0]
